Goal: Transaction & Acquisition: Download file/media

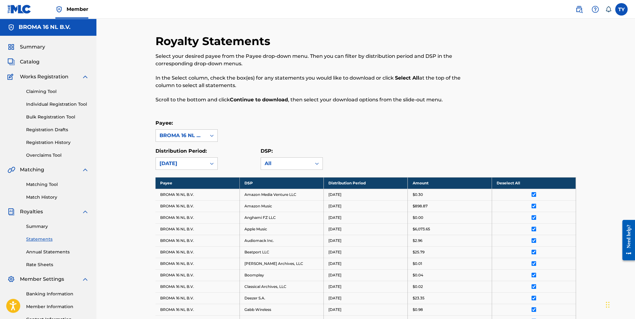
click at [37, 46] on span "Summary" at bounding box center [32, 46] width 25 height 7
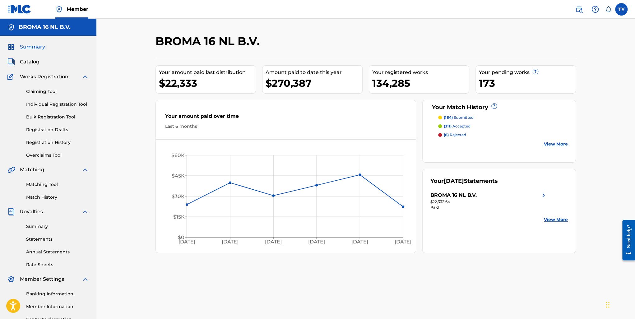
click at [552, 221] on link "View More" at bounding box center [556, 220] width 24 height 7
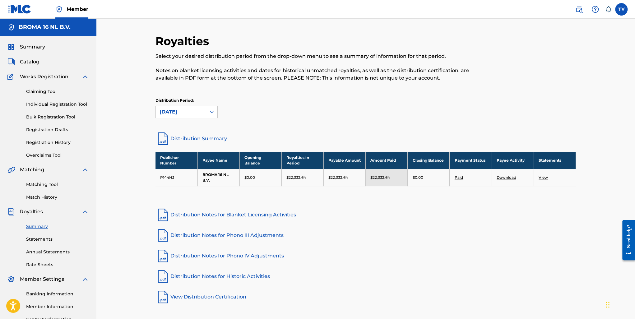
click at [198, 110] on div "[DATE]" at bounding box center [181, 111] width 43 height 7
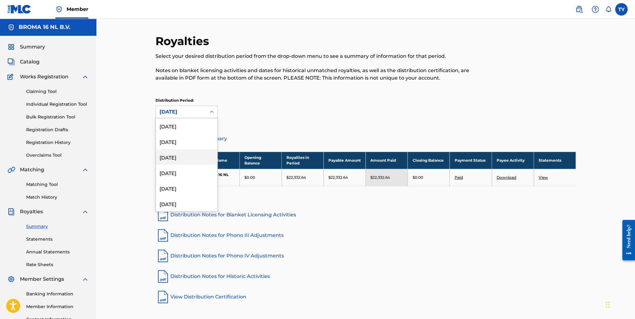
scroll to position [156, 0]
click at [189, 157] on div "[DATE]" at bounding box center [187, 157] width 62 height 16
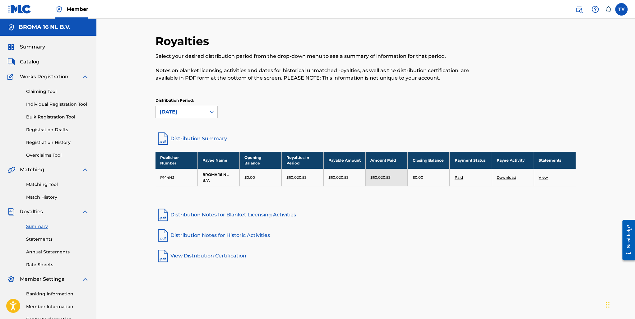
click at [546, 179] on link "View" at bounding box center [543, 177] width 9 height 5
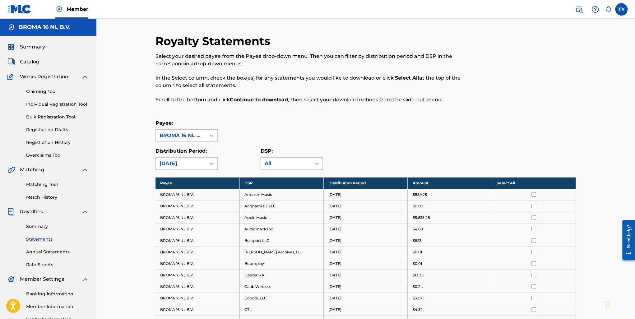
click at [516, 183] on th "Select All" at bounding box center [534, 183] width 84 height 12
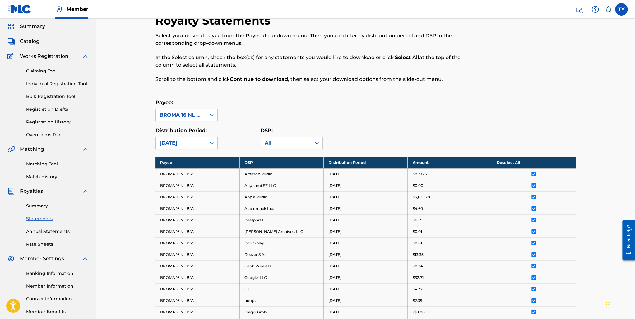
scroll to position [280, 0]
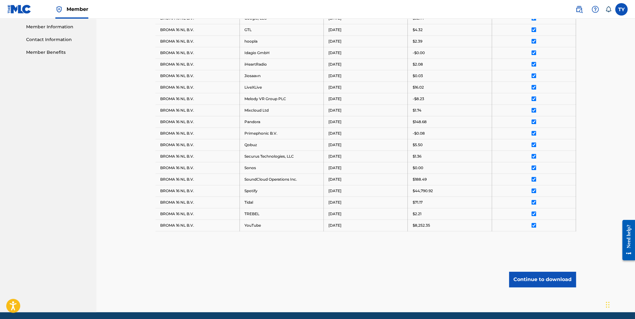
click at [550, 277] on button "Continue to download" at bounding box center [542, 280] width 67 height 16
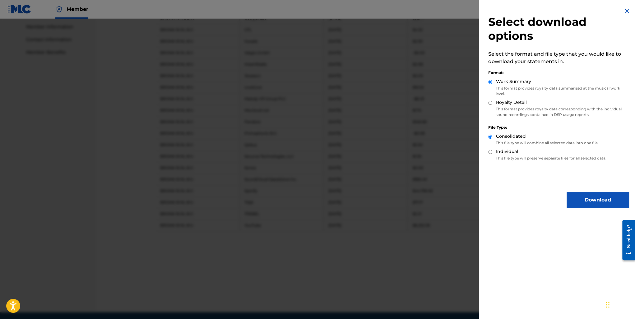
click at [584, 199] on button "Download" at bounding box center [598, 200] width 62 height 16
click at [584, 199] on div "Select download options Select the format and file type that you would like to …" at bounding box center [558, 159] width 159 height 319
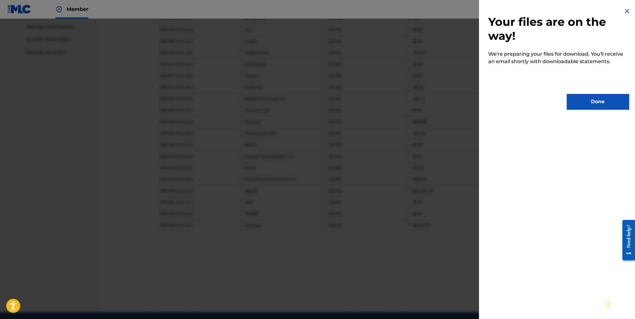
click at [586, 107] on button "Done" at bounding box center [598, 102] width 62 height 16
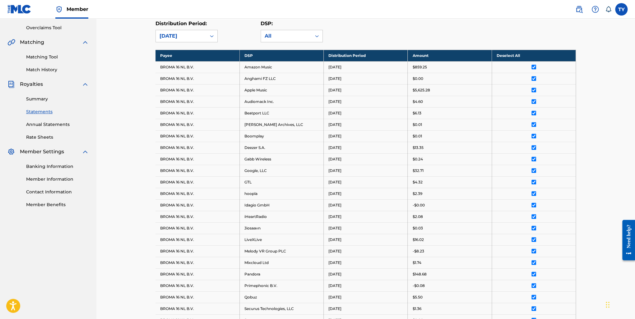
scroll to position [62, 0]
